Goal: Information Seeking & Learning: Find specific fact

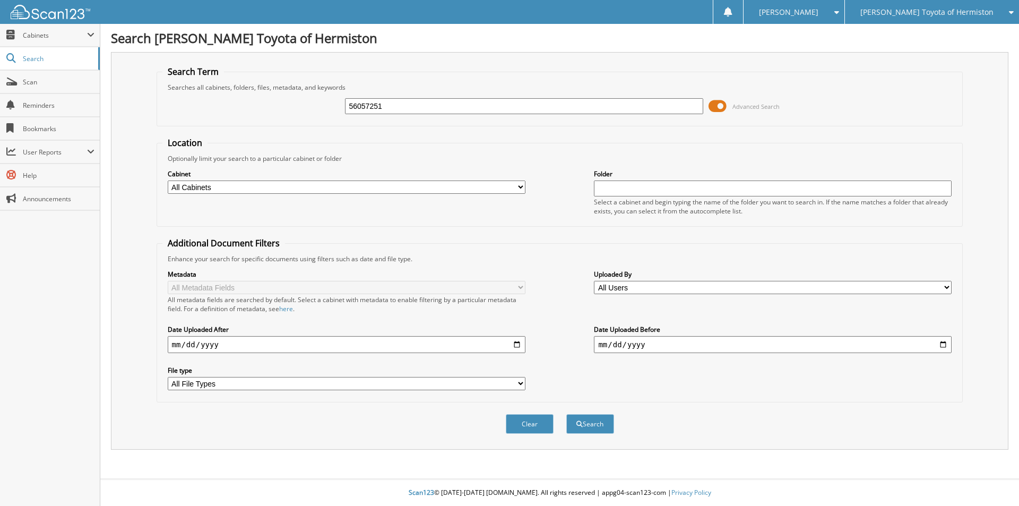
type input "56057251"
click at [566, 414] on button "Search" at bounding box center [590, 424] width 48 height 20
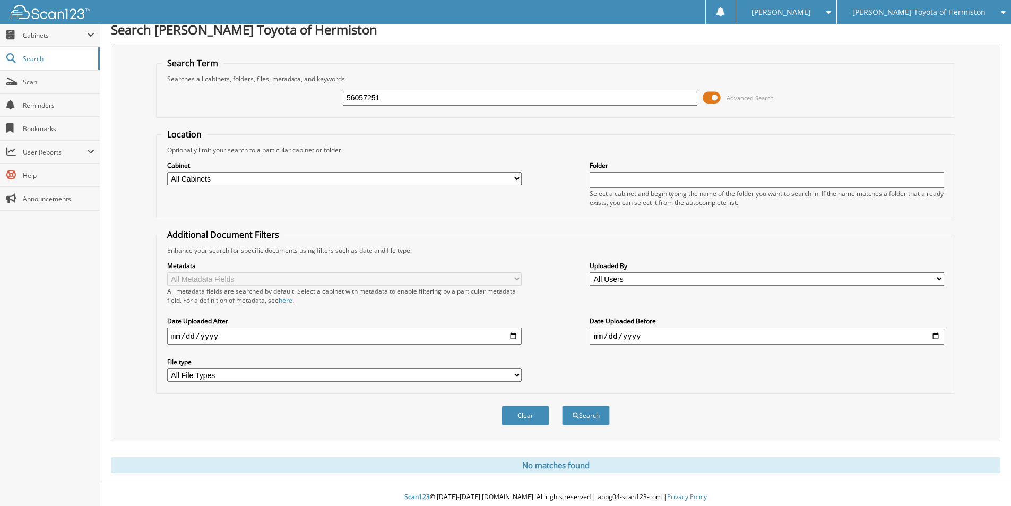
scroll to position [13, 0]
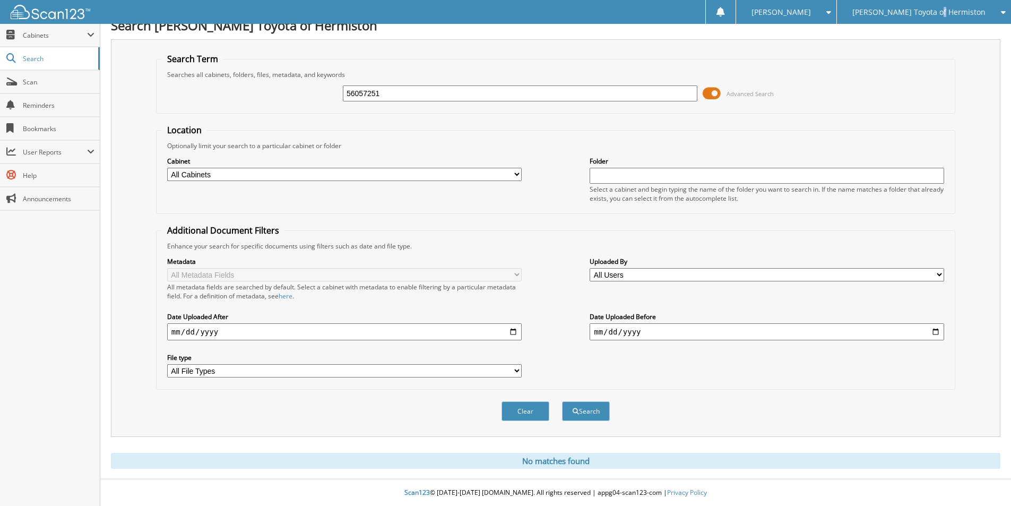
click at [971, 13] on span "[PERSON_NAME] Toyota of Hermiston" at bounding box center [918, 12] width 133 height 6
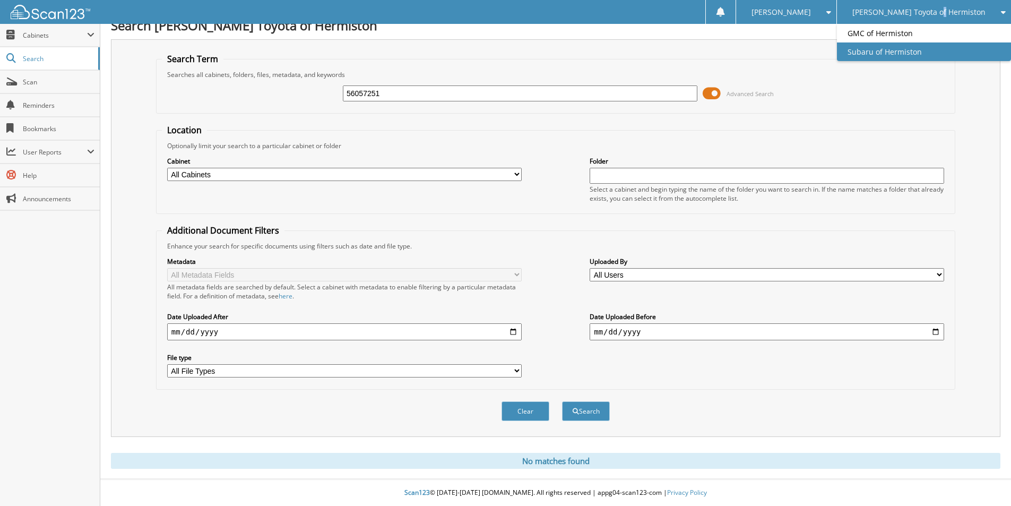
click at [931, 46] on link "Subaru of Hermiston" at bounding box center [924, 51] width 174 height 19
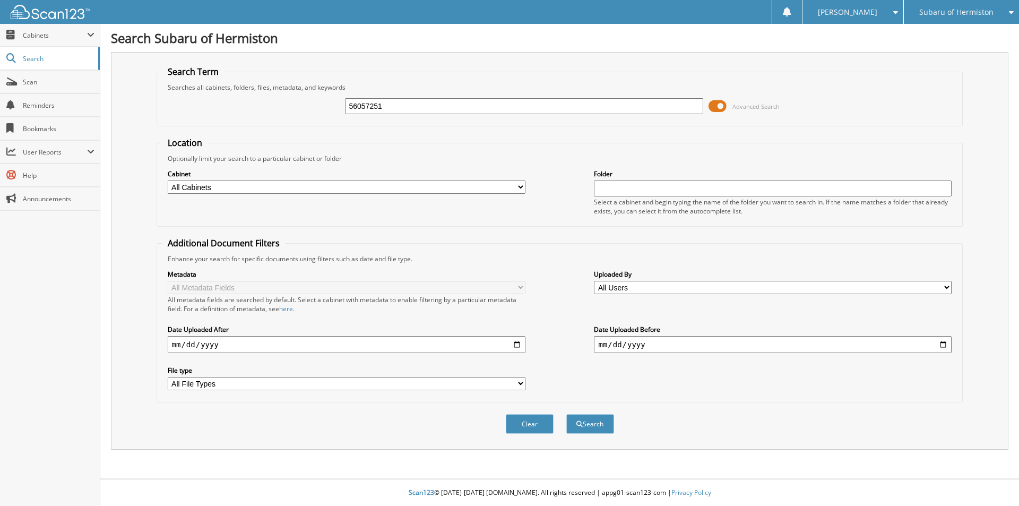
type input "56057251"
click at [566, 414] on button "Search" at bounding box center [590, 424] width 48 height 20
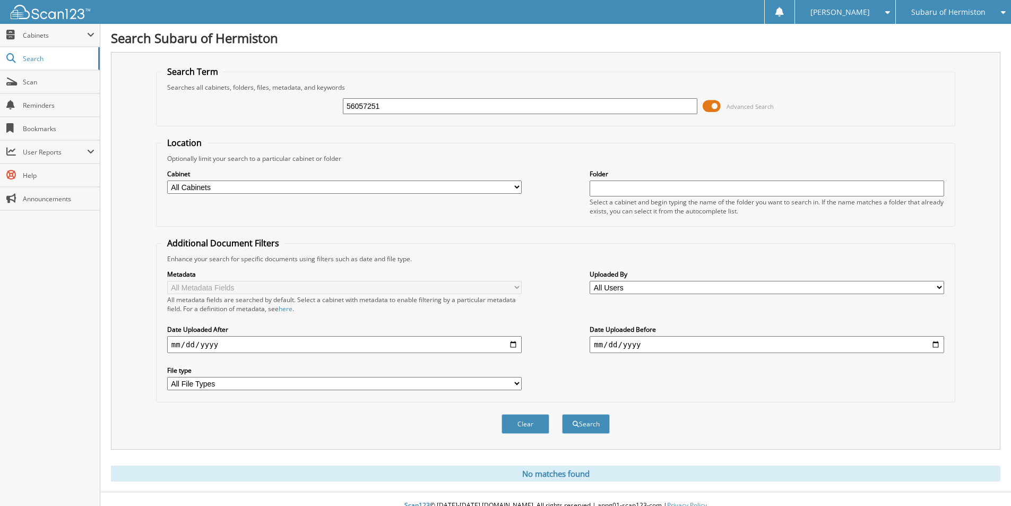
click at [977, 9] on span "Subaru of Hermiston" at bounding box center [948, 12] width 74 height 6
click at [934, 40] on link "GMC of Hermiston" at bounding box center [953, 33] width 115 height 19
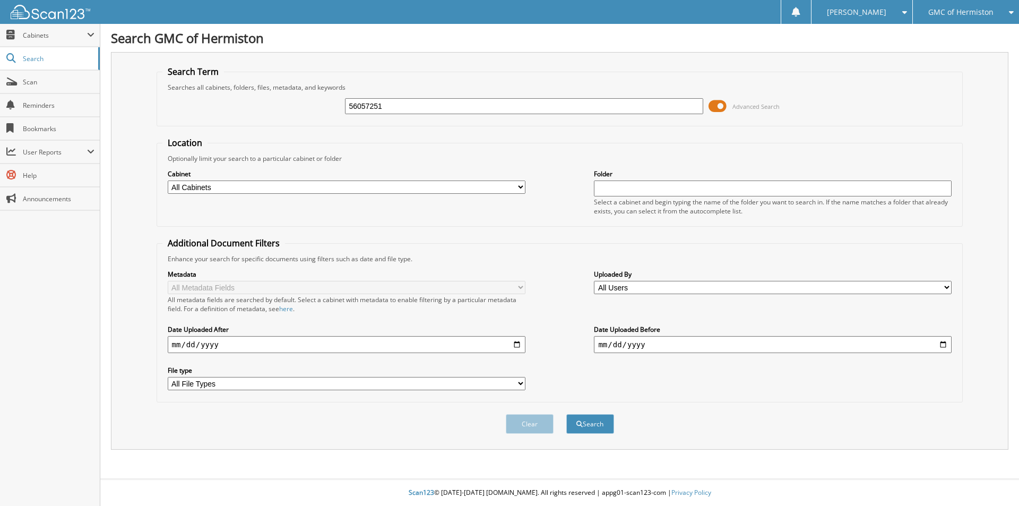
type input "56057251"
click at [566, 414] on button "Search" at bounding box center [590, 424] width 48 height 20
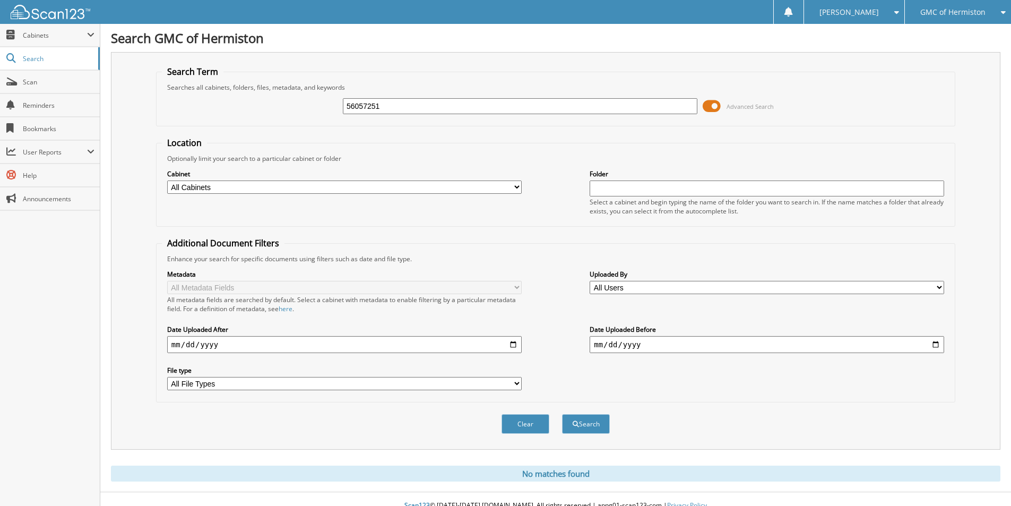
click at [565, 108] on input "56057251" at bounding box center [520, 106] width 355 height 16
paste input "56057210"
click at [561, 105] on input "5605725156057210" at bounding box center [520, 106] width 355 height 16
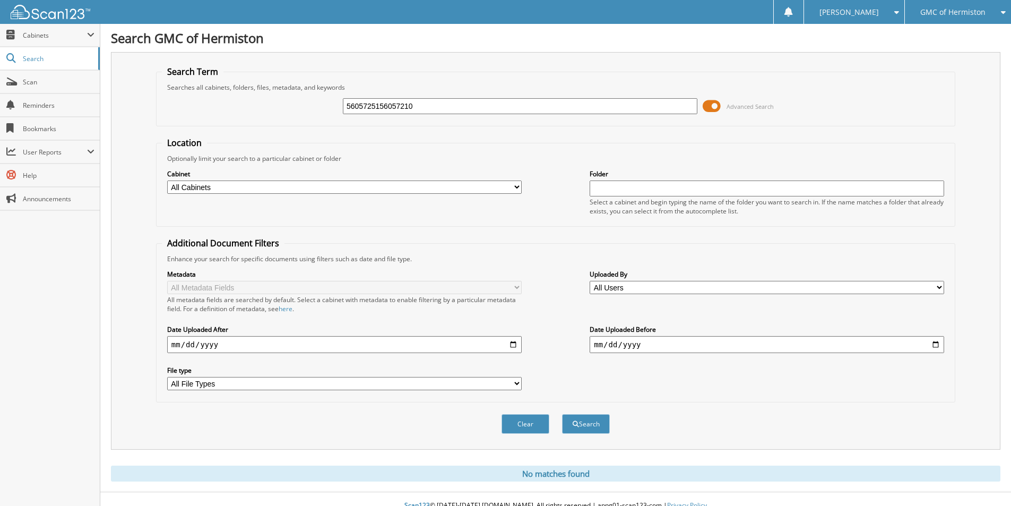
click at [561, 105] on input "5605725156057210" at bounding box center [520, 106] width 355 height 16
paste input "text"
type input "56057210"
click at [562, 414] on button "Search" at bounding box center [586, 424] width 48 height 20
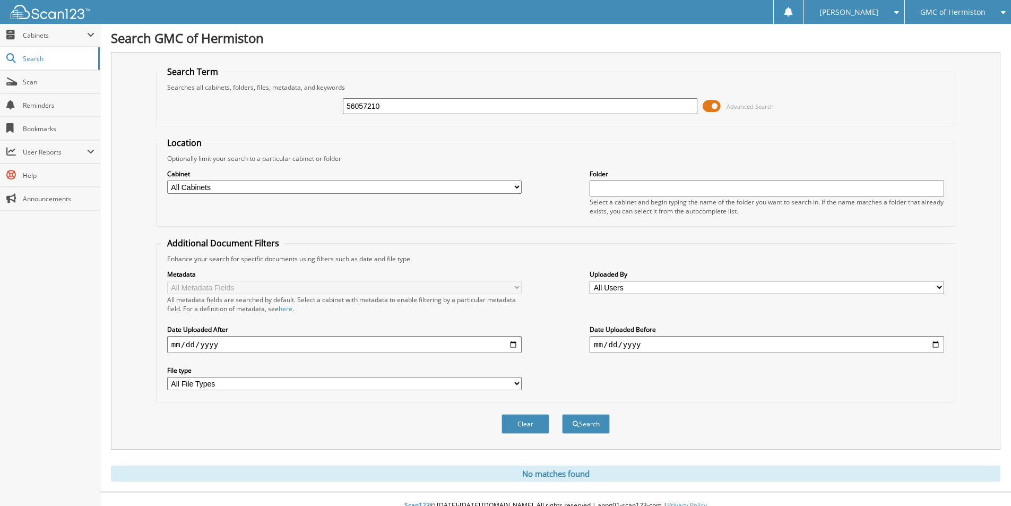
click at [957, 9] on span "GMC of Hermiston" at bounding box center [952, 12] width 65 height 6
click at [935, 69] on link "Subaru of Hermiston" at bounding box center [958, 62] width 106 height 19
click at [905, 53] on link "Subaru of Hermiston" at bounding box center [958, 62] width 106 height 19
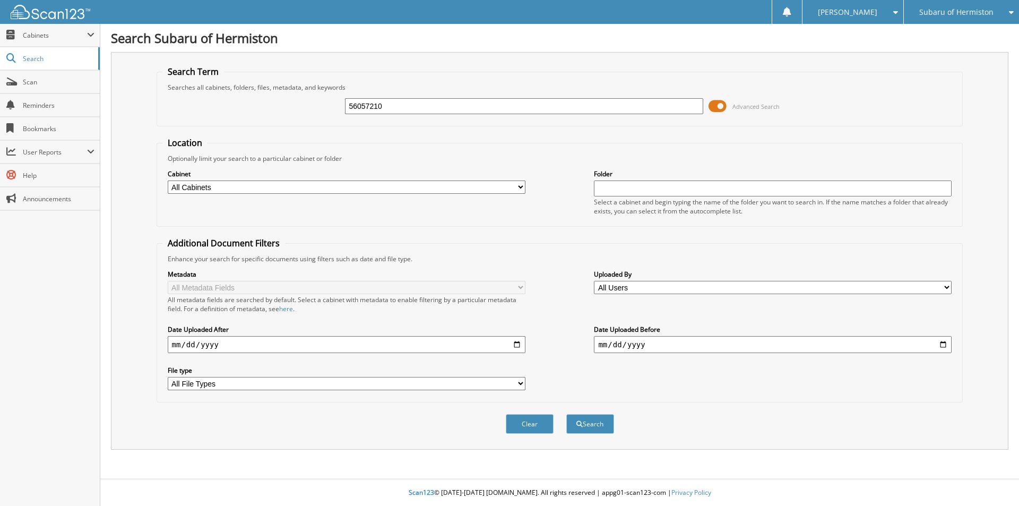
type input "56057210"
click at [566, 414] on button "Search" at bounding box center [590, 424] width 48 height 20
